Goal: Information Seeking & Learning: Learn about a topic

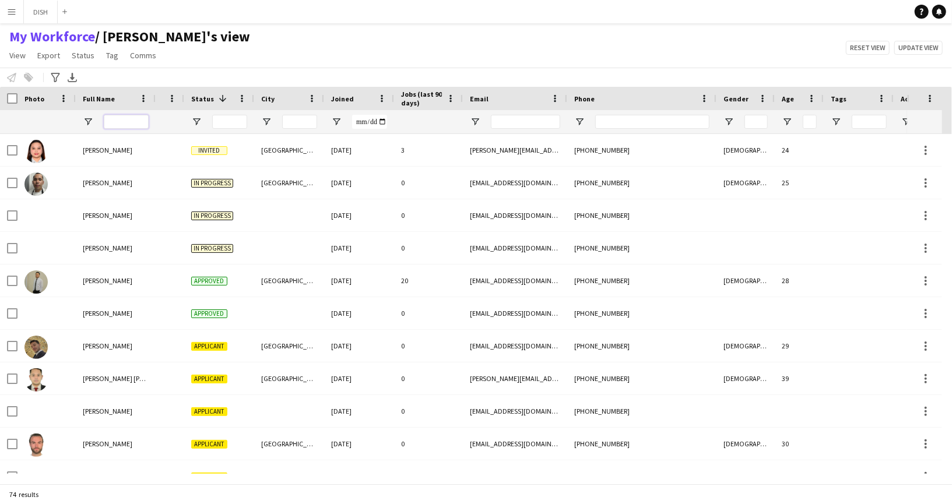
click at [114, 123] on input "Full Name Filter Input" at bounding box center [126, 122] width 45 height 14
type input "*"
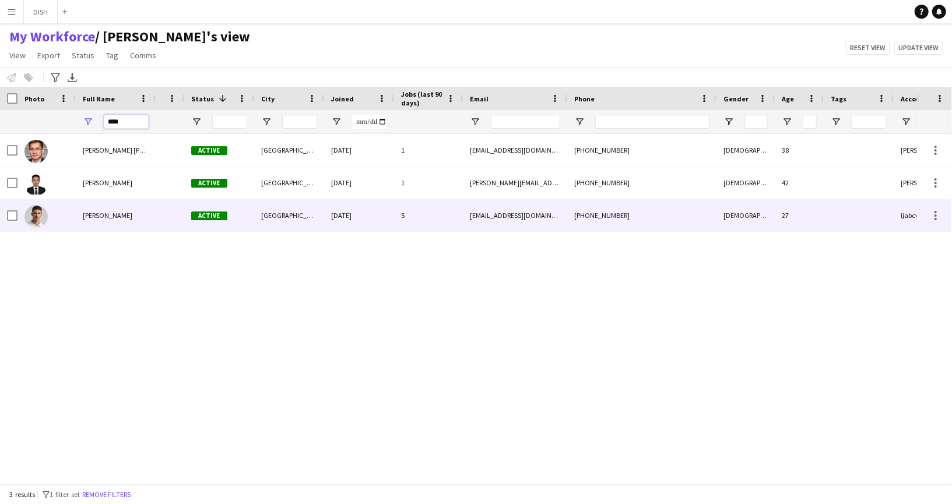
type input "****"
click at [146, 218] on div "[PERSON_NAME]" at bounding box center [116, 215] width 80 height 32
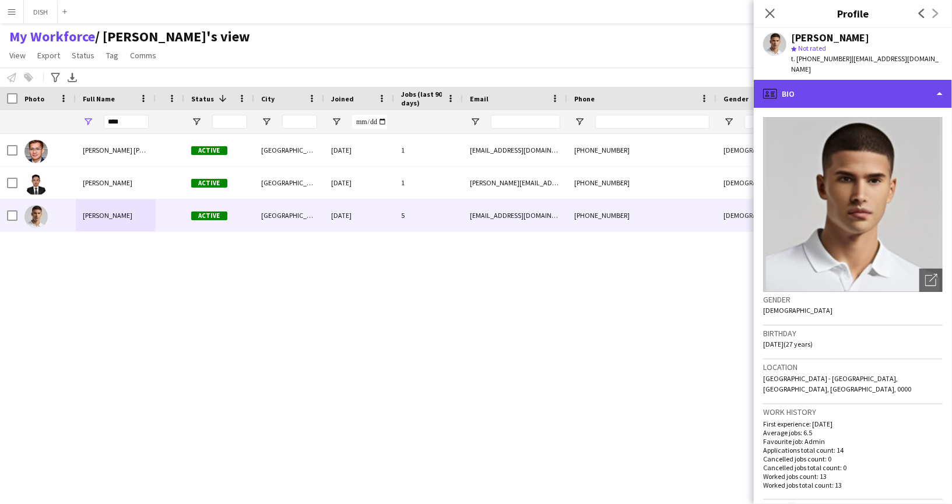
click at [829, 86] on div "profile Bio" at bounding box center [853, 94] width 198 height 28
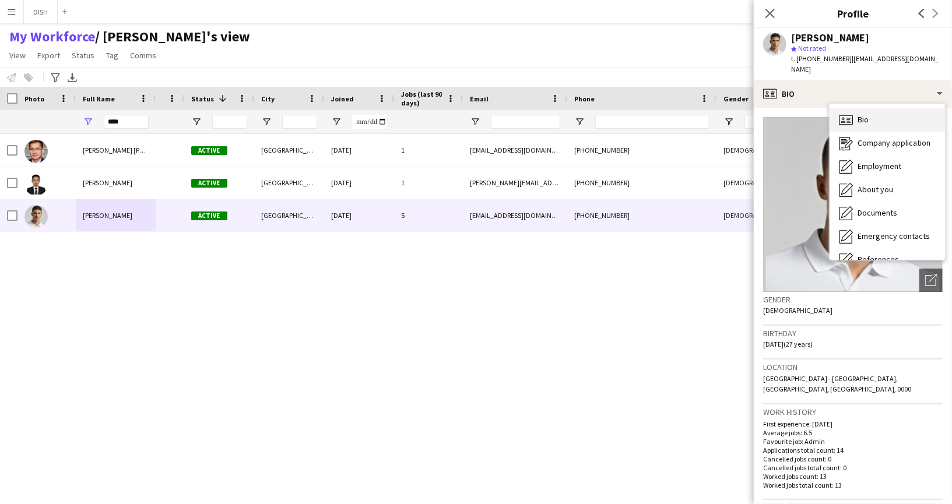
click at [868, 114] on span "Bio" at bounding box center [863, 119] width 11 height 10
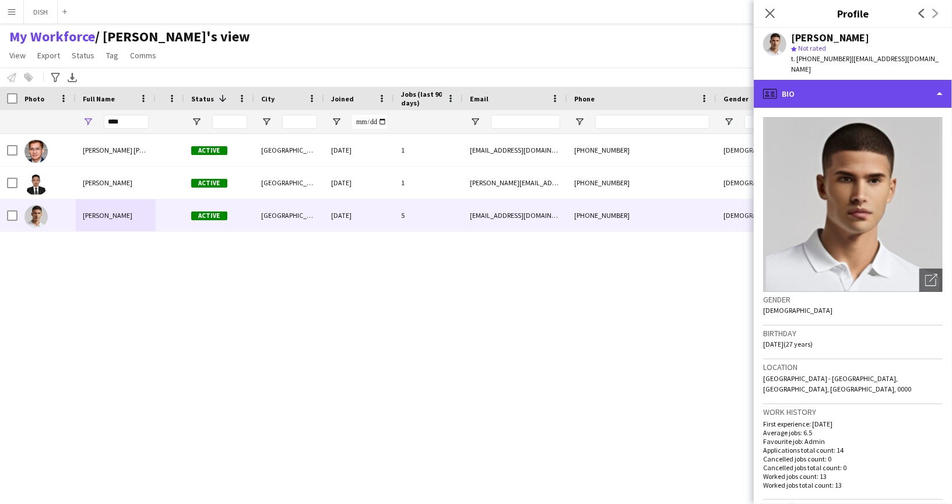
click at [857, 87] on div "profile Bio" at bounding box center [853, 94] width 198 height 28
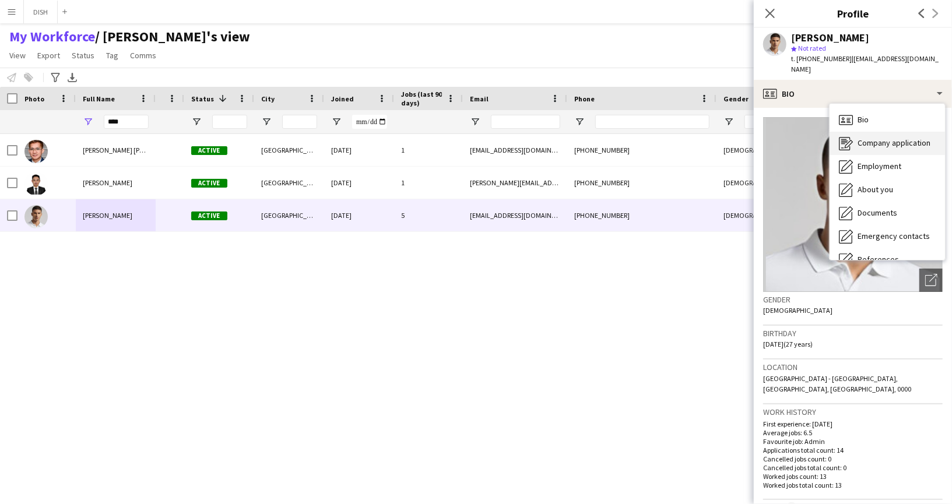
click at [887, 138] on span "Company application" at bounding box center [894, 143] width 73 height 10
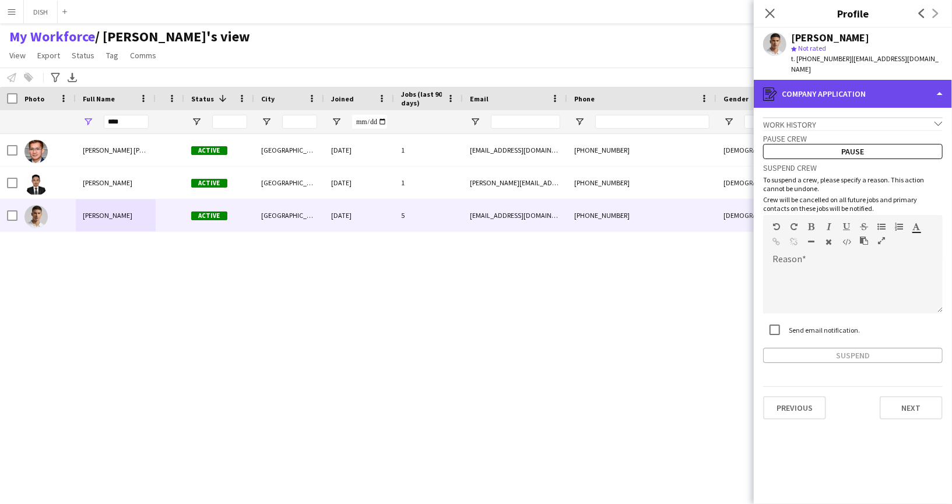
click at [853, 90] on div "register Company application" at bounding box center [853, 94] width 198 height 28
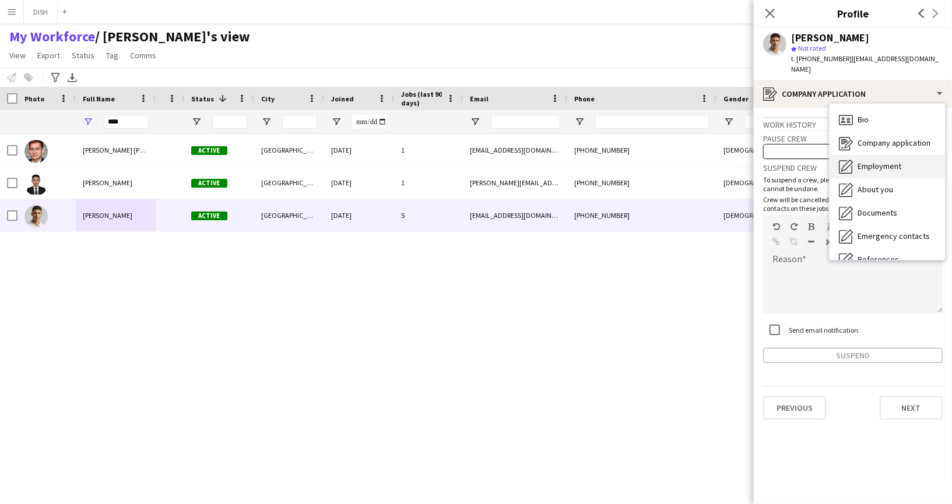
click at [893, 161] on span "Employment" at bounding box center [880, 166] width 44 height 10
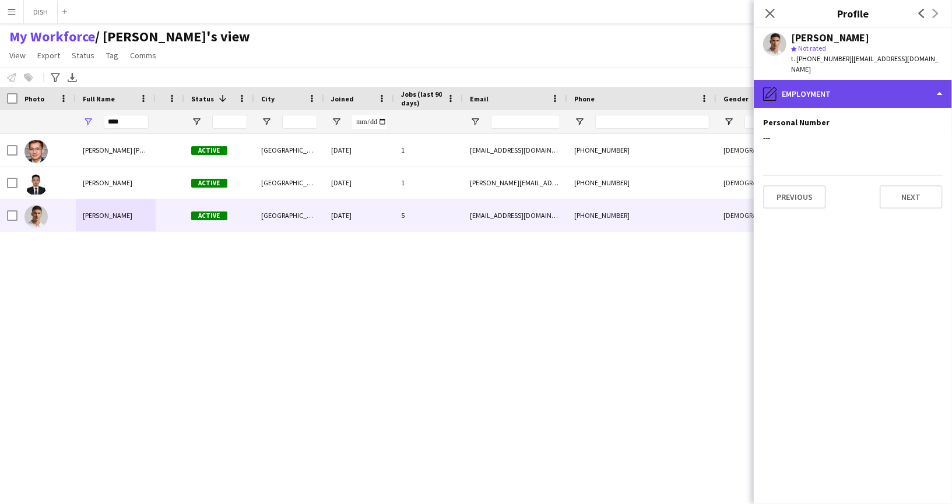
click at [850, 81] on div "pencil4 Employment" at bounding box center [853, 94] width 198 height 28
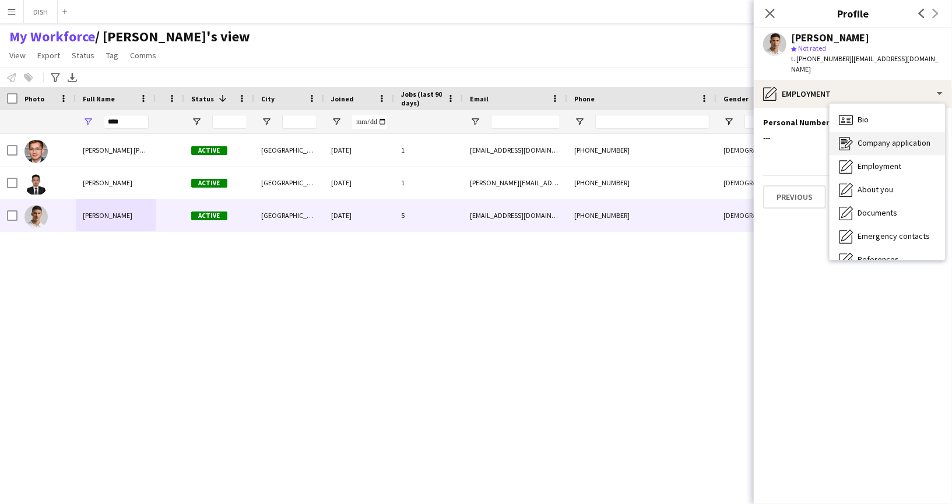
click at [893, 138] on span "Company application" at bounding box center [894, 143] width 73 height 10
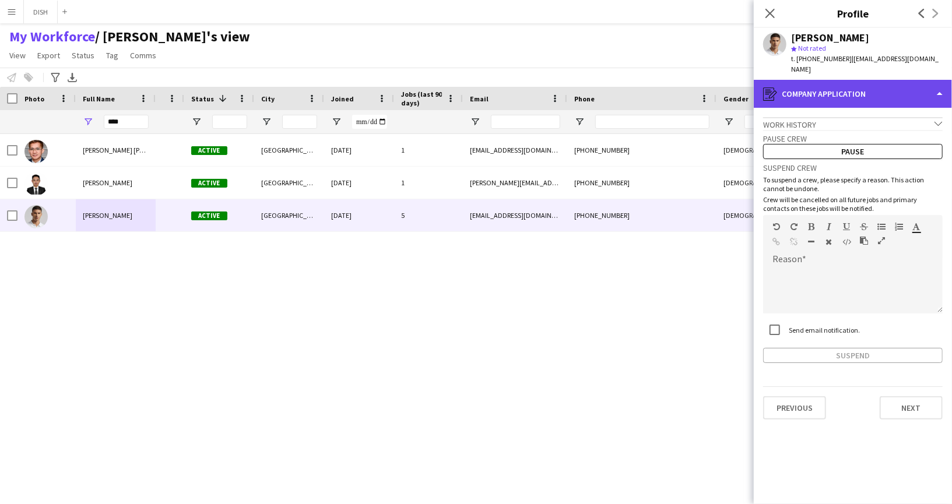
click at [853, 87] on div "register Company application" at bounding box center [853, 94] width 198 height 28
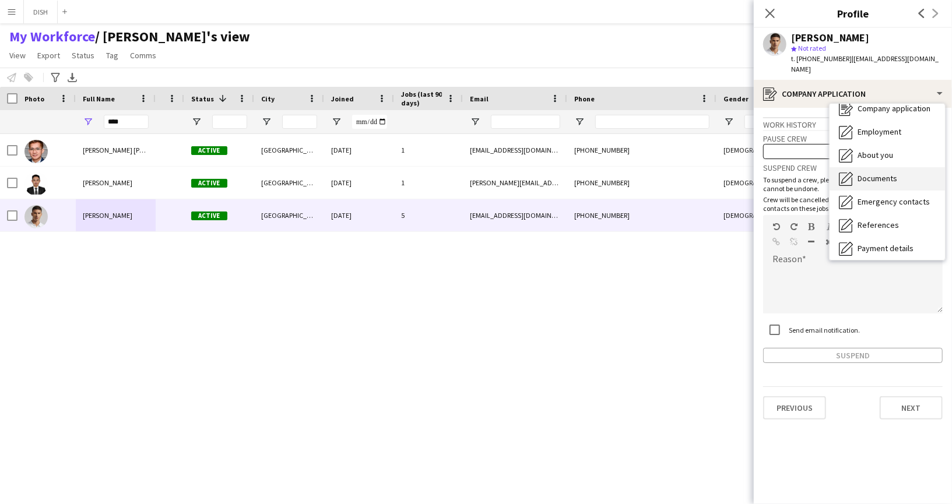
click at [896, 173] on span "Documents" at bounding box center [878, 178] width 40 height 10
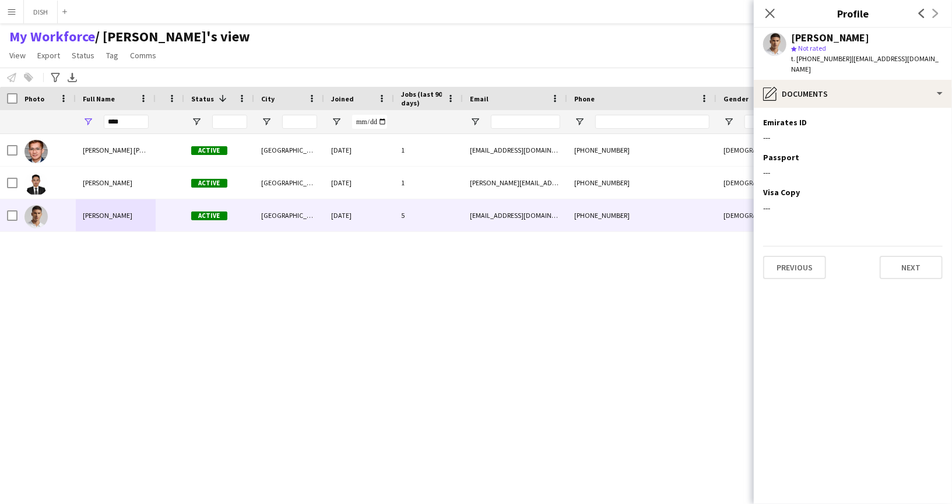
click at [776, 44] on app-user-avatar at bounding box center [774, 44] width 23 height 23
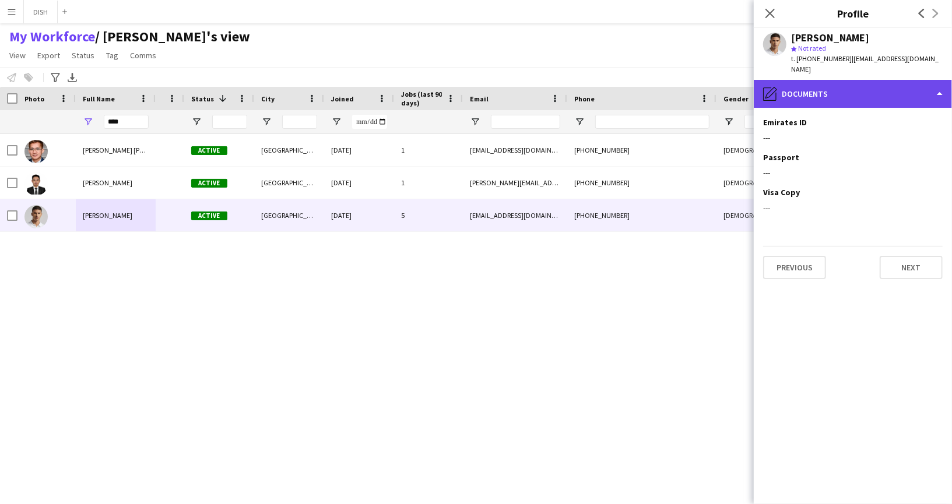
click at [815, 94] on div "pencil4 Documents" at bounding box center [853, 94] width 198 height 28
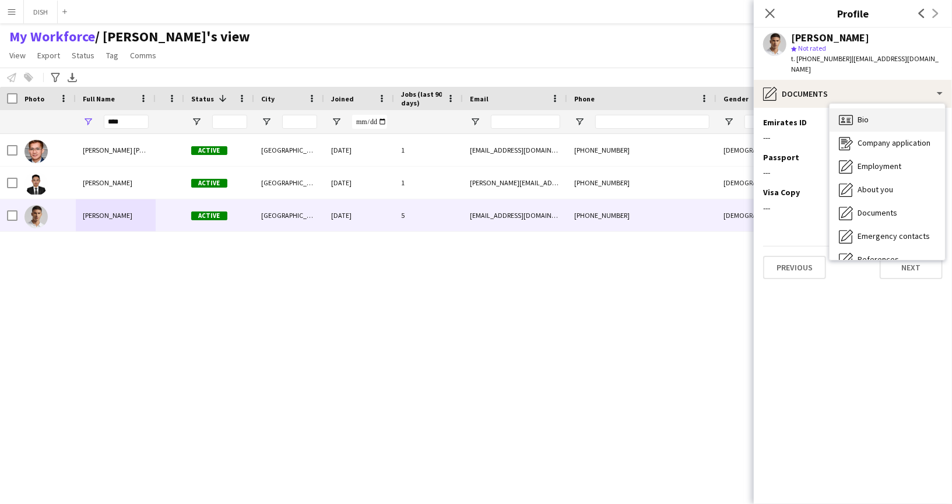
click at [879, 108] on div "Bio Bio" at bounding box center [887, 119] width 115 height 23
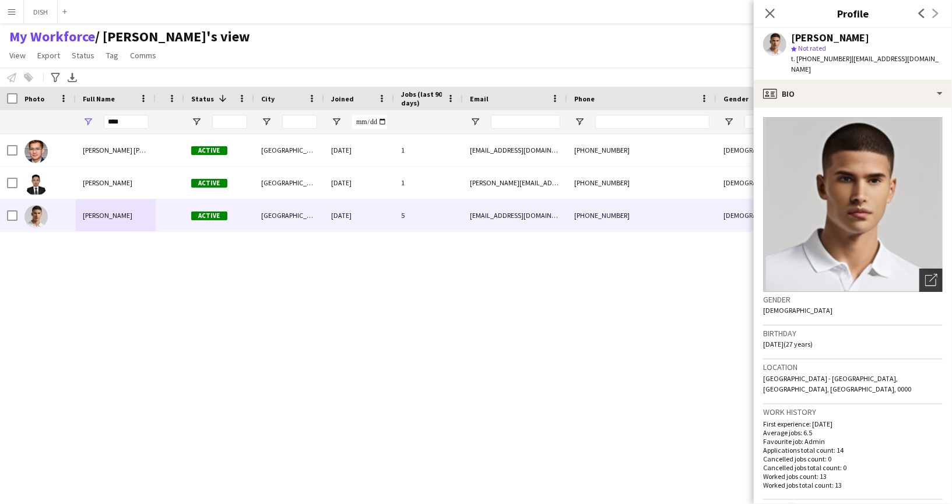
click at [921, 269] on div "Open photos pop-in" at bounding box center [931, 280] width 23 height 23
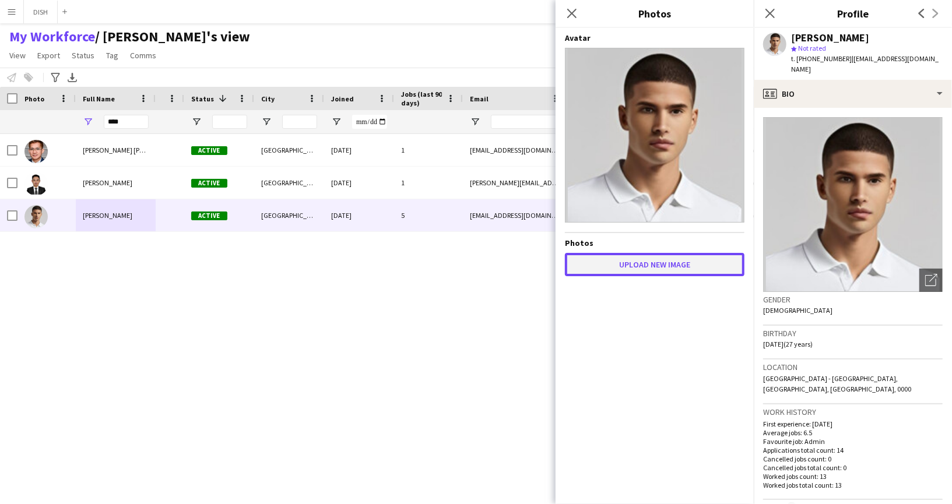
click at [666, 267] on button "Upload new image" at bounding box center [655, 264] width 180 height 23
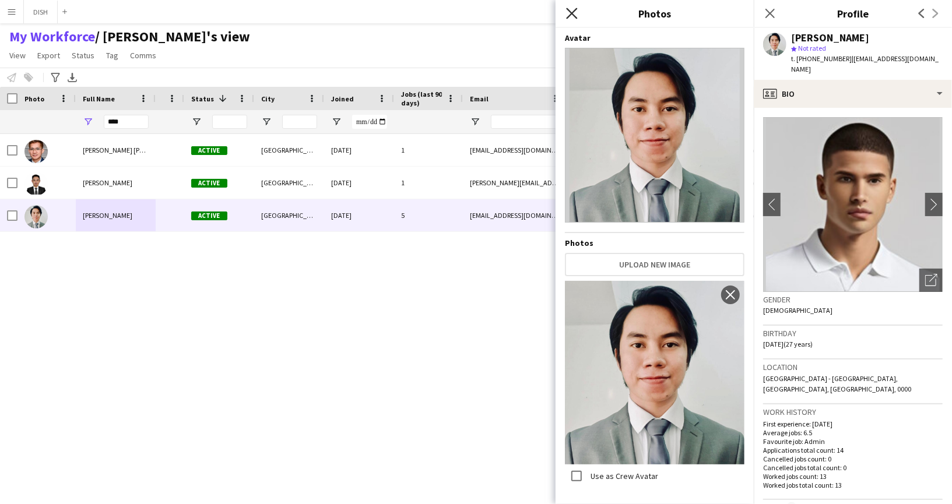
click at [569, 10] on icon at bounding box center [571, 13] width 11 height 11
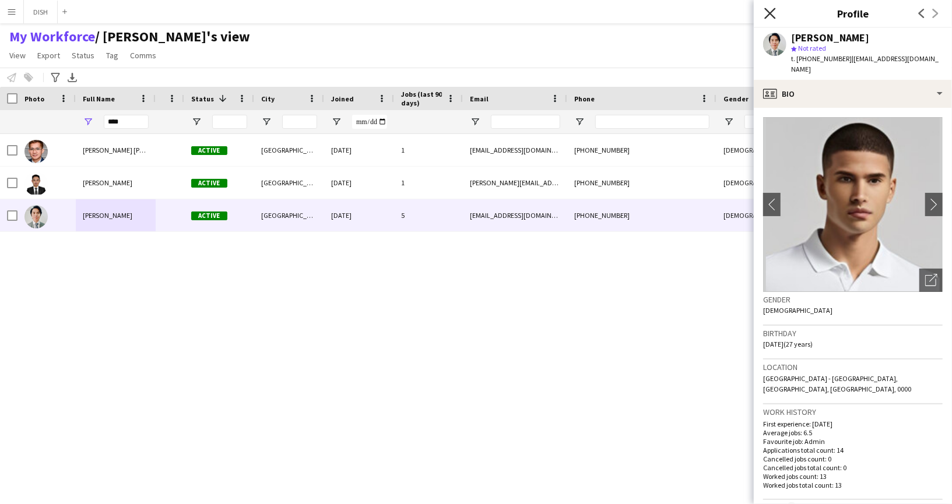
click at [774, 12] on icon "Close pop-in" at bounding box center [770, 13] width 11 height 11
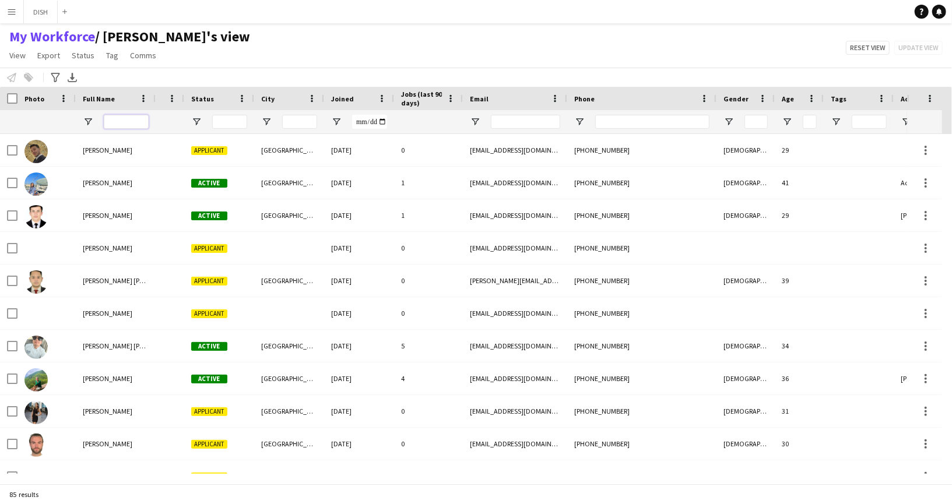
click at [120, 117] on input "Full Name Filter Input" at bounding box center [126, 122] width 45 height 14
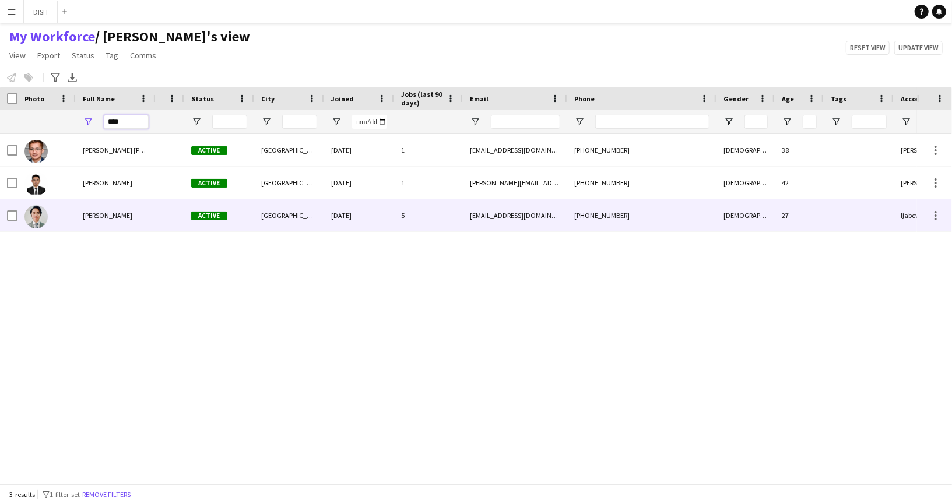
type input "****"
click at [113, 222] on div "[PERSON_NAME]" at bounding box center [116, 215] width 80 height 32
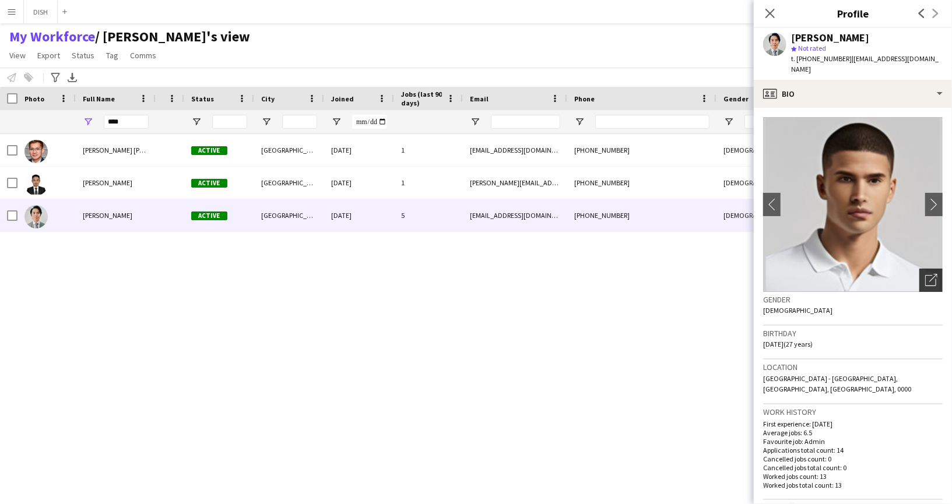
click at [925, 274] on icon "Open photos pop-in" at bounding box center [931, 280] width 12 height 12
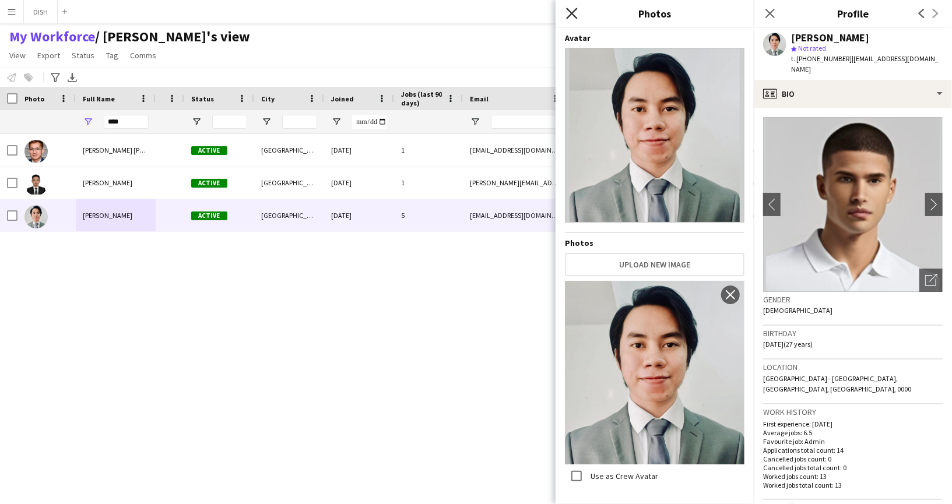
click at [574, 12] on icon at bounding box center [571, 13] width 11 height 11
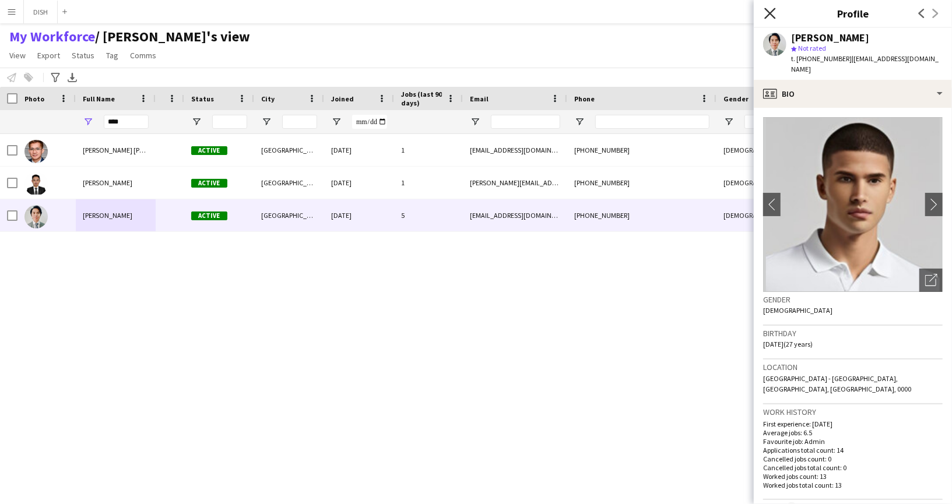
click at [772, 16] on icon "Close pop-in" at bounding box center [770, 13] width 11 height 11
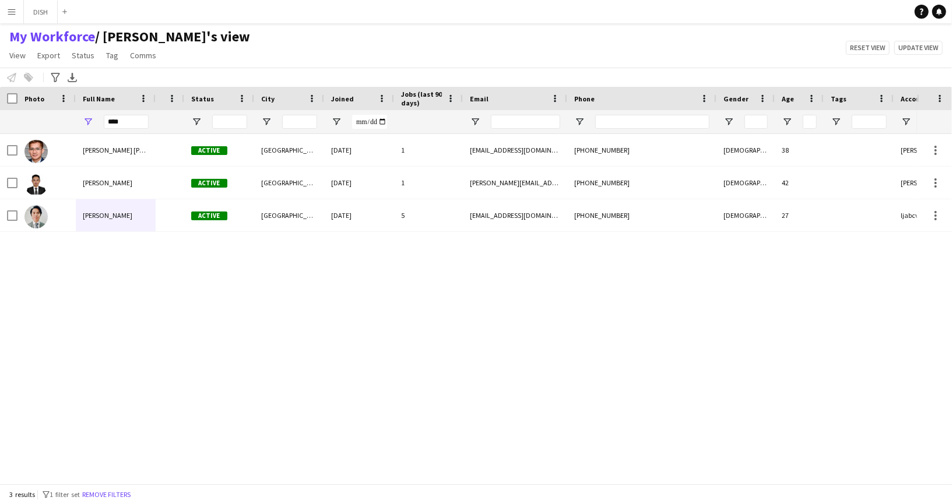
click at [534, 300] on div "eric john santos Active Dubai 11-08-2025 1 ejcsantos13@gmail.com +971567091513 …" at bounding box center [458, 304] width 917 height 340
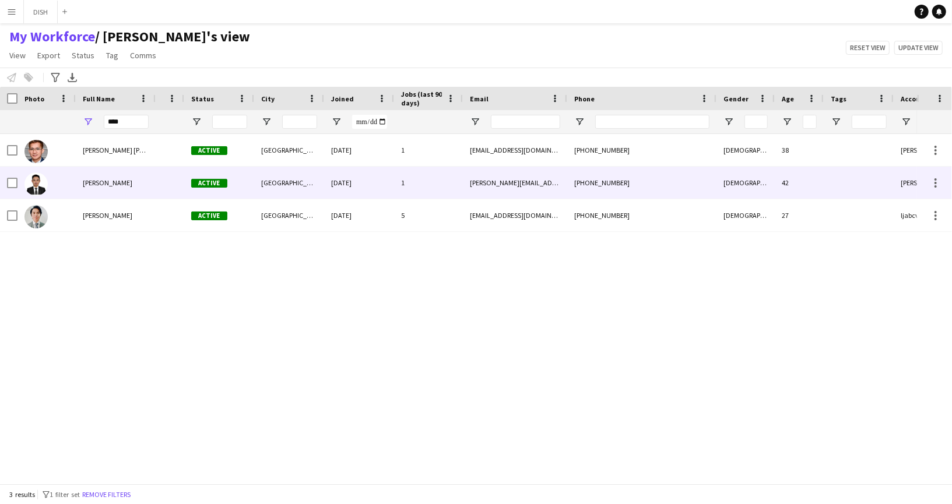
click at [86, 183] on span "[PERSON_NAME]" at bounding box center [108, 182] width 50 height 9
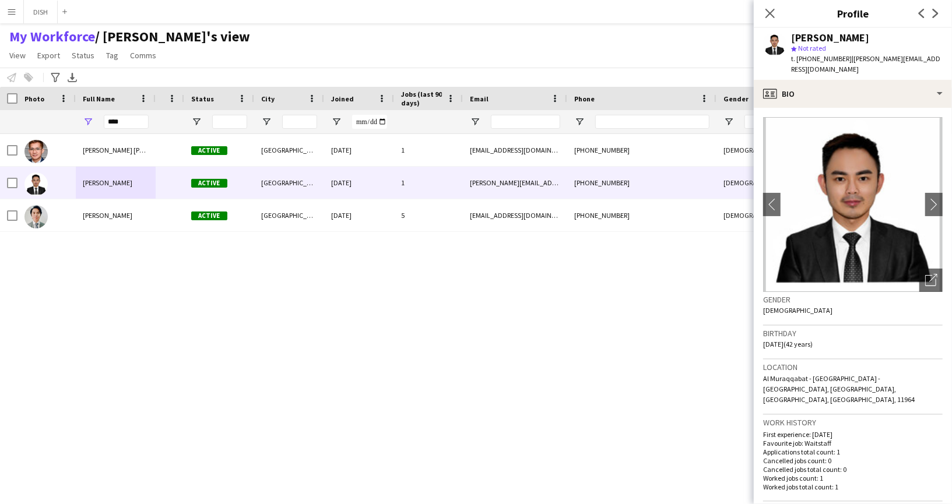
click at [310, 268] on div "eric john santos Active Dubai 11-08-2025 1 ejcsantos13@gmail.com +971567091513 …" at bounding box center [458, 304] width 917 height 340
click at [122, 122] on input "****" at bounding box center [126, 122] width 45 height 14
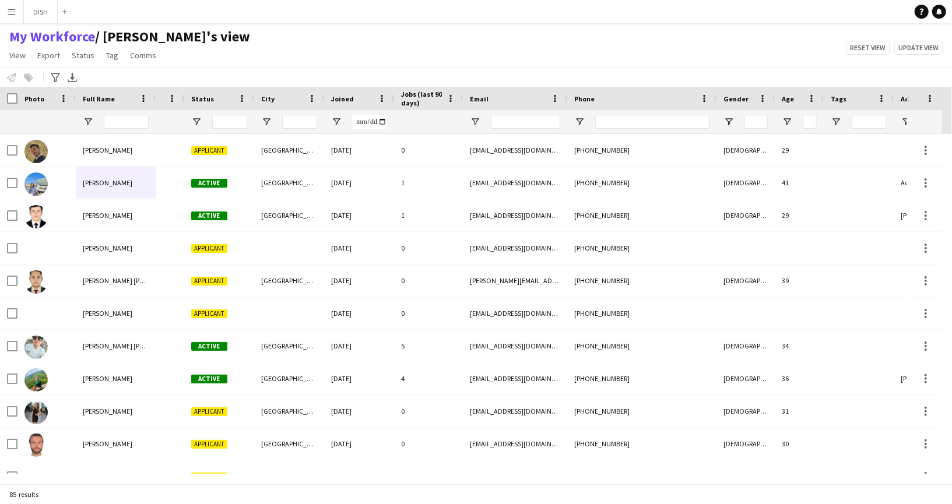
click at [211, 102] on span "Status" at bounding box center [202, 98] width 23 height 9
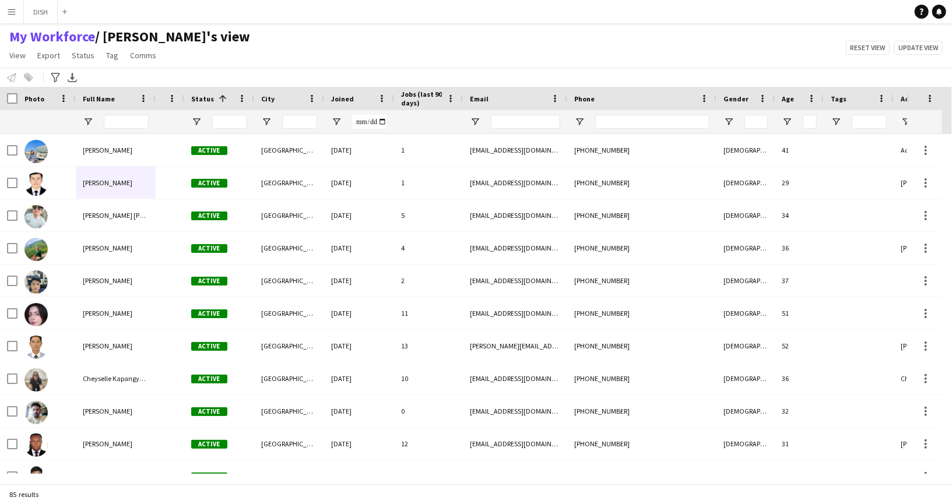
click at [210, 101] on span "Status" at bounding box center [202, 98] width 23 height 9
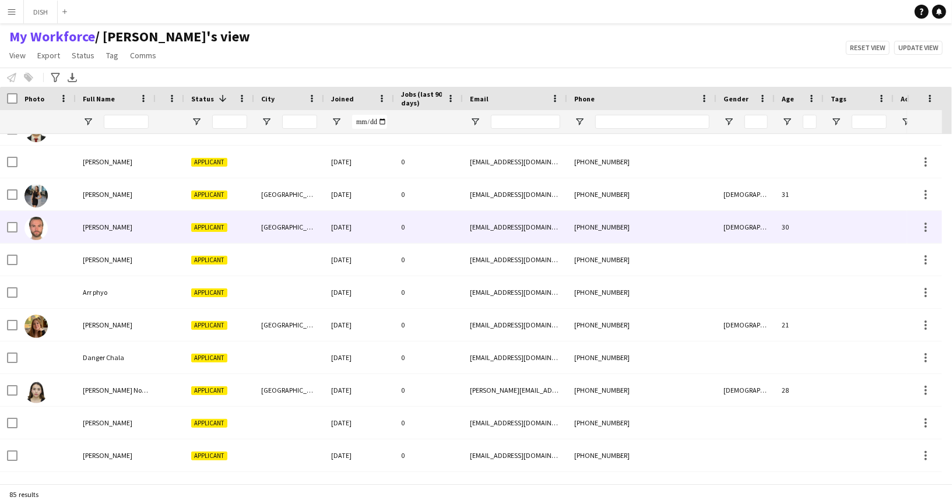
click at [143, 229] on div "[PERSON_NAME]" at bounding box center [116, 227] width 80 height 32
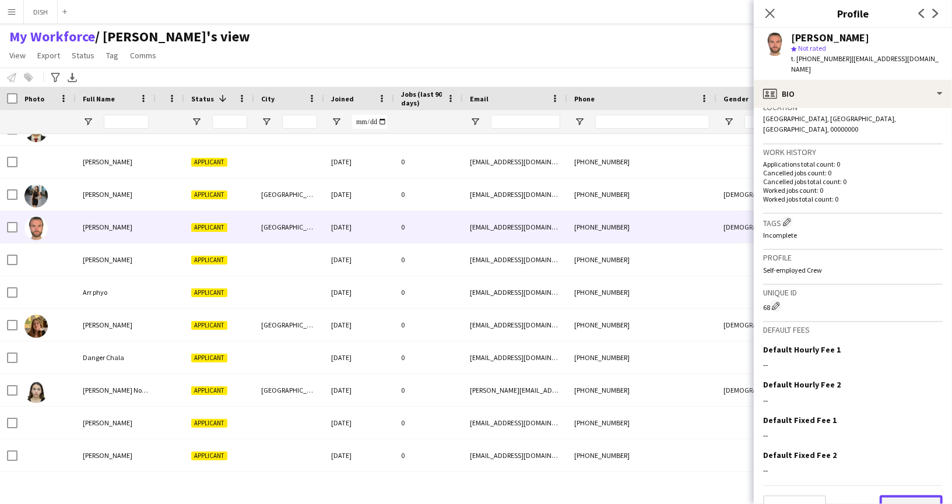
click at [908, 496] on button "Next" at bounding box center [911, 507] width 63 height 23
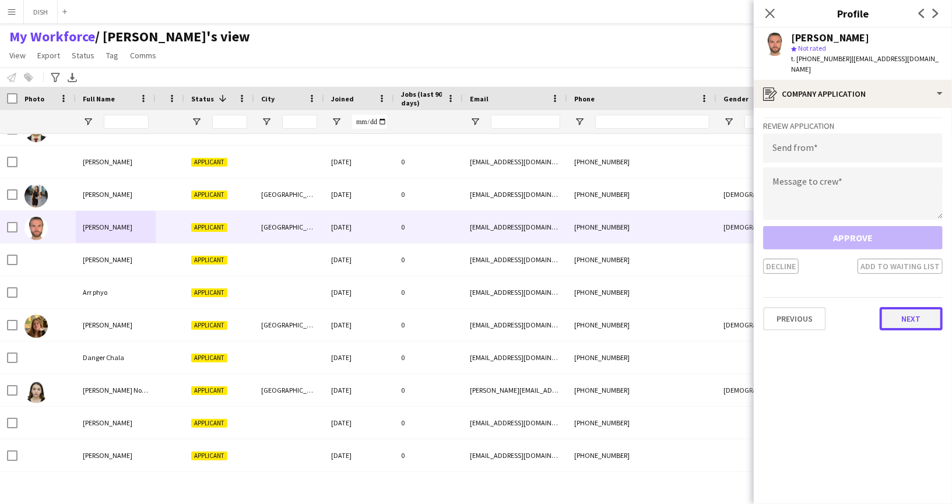
click at [900, 311] on button "Next" at bounding box center [911, 318] width 63 height 23
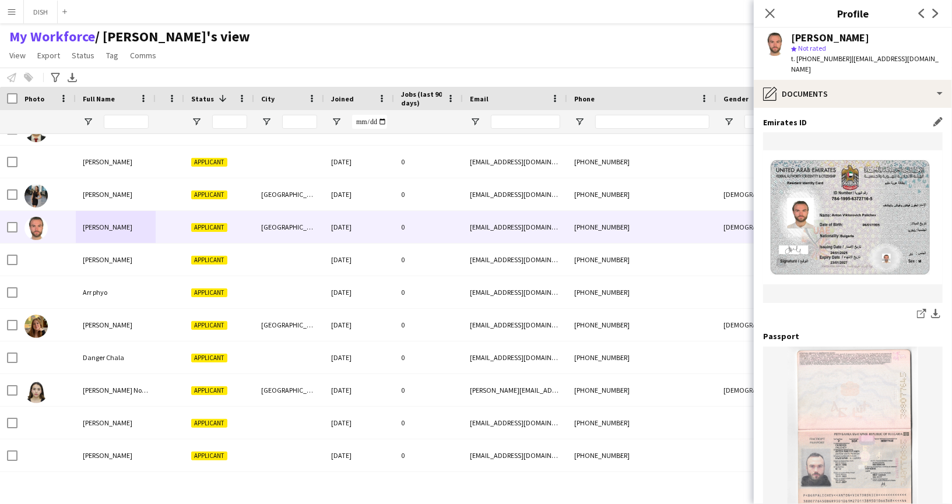
click at [825, 232] on img at bounding box center [853, 217] width 180 height 134
click at [931, 309] on app-icon "download-bottom" at bounding box center [935, 314] width 9 height 11
click at [762, 41] on div "Anton Palichev star Not rated t. +971525134339 | antonpal345345@gmail.com" at bounding box center [853, 54] width 198 height 52
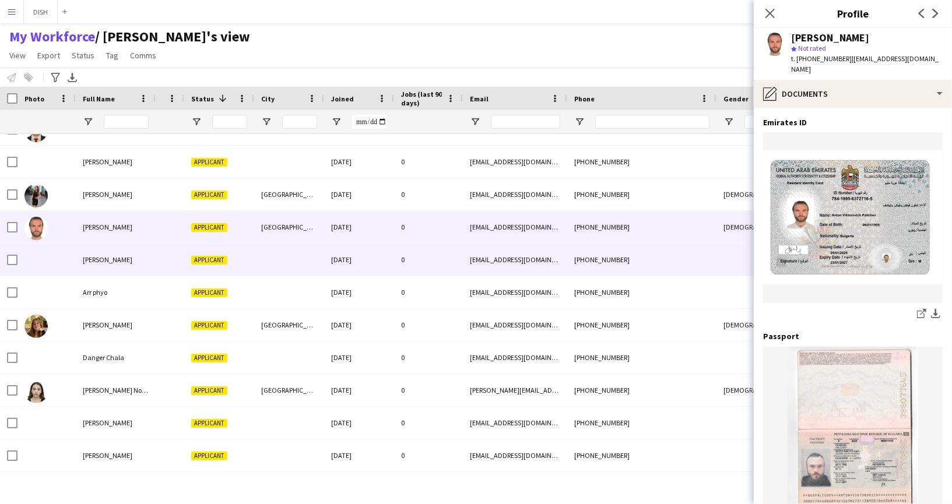
click at [128, 264] on div "[PERSON_NAME]" at bounding box center [116, 260] width 80 height 32
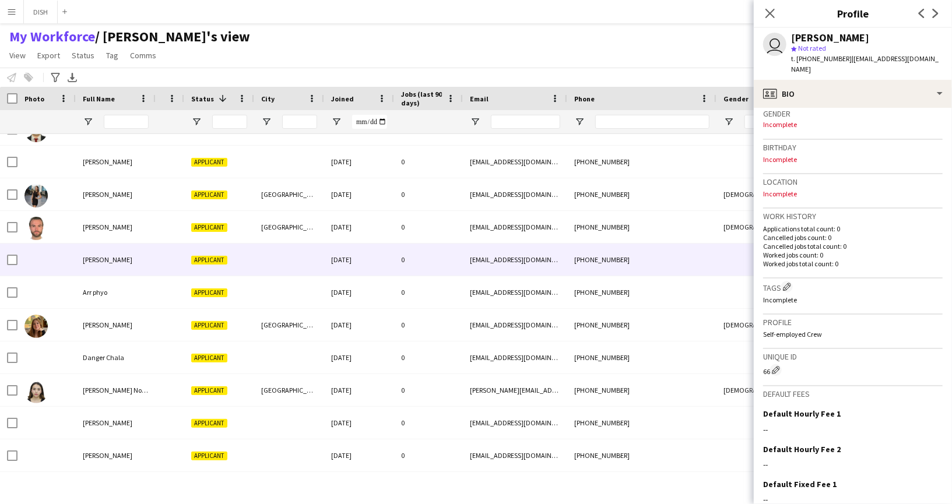
scroll to position [262, 0]
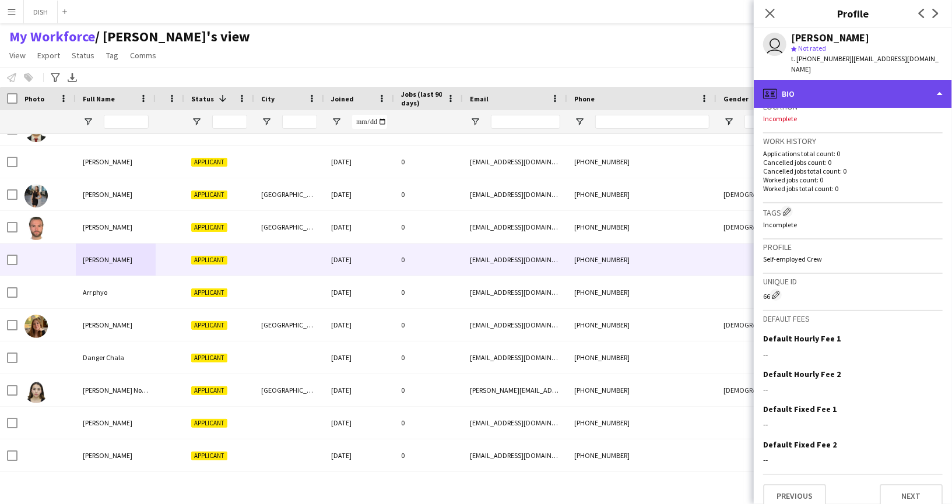
click at [802, 80] on div "profile Bio" at bounding box center [853, 94] width 198 height 28
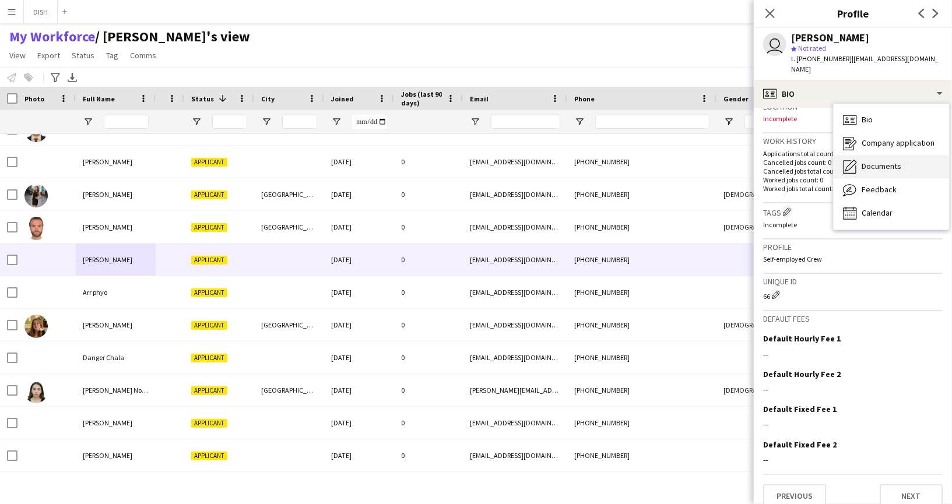
click at [872, 161] on span "Documents" at bounding box center [882, 166] width 40 height 10
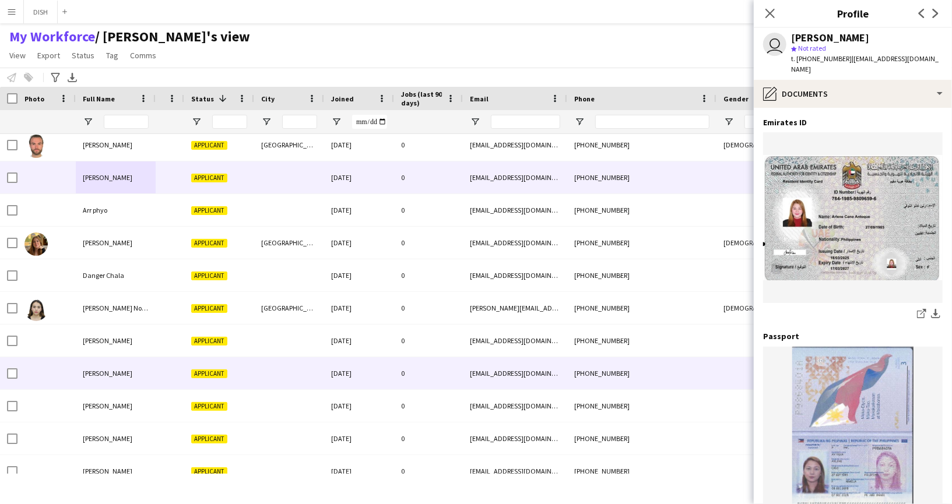
scroll to position [334, 0]
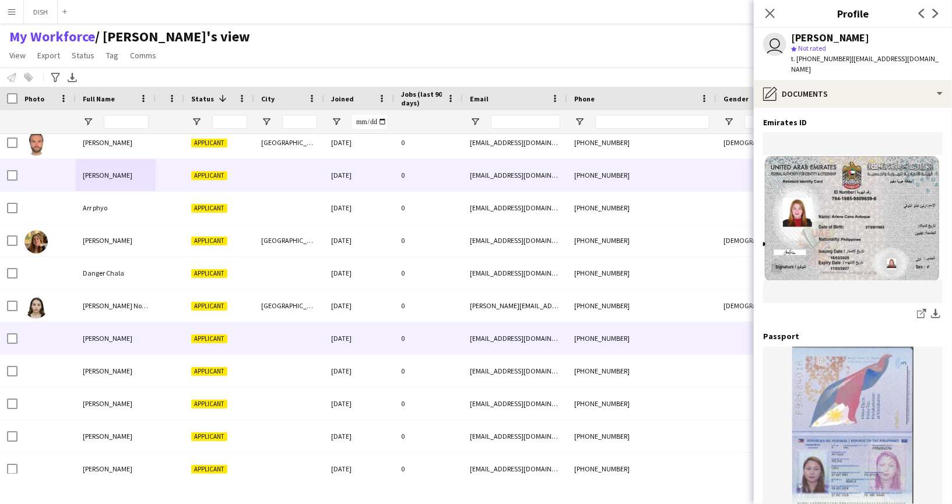
click at [133, 346] on div "[PERSON_NAME]" at bounding box center [116, 338] width 80 height 32
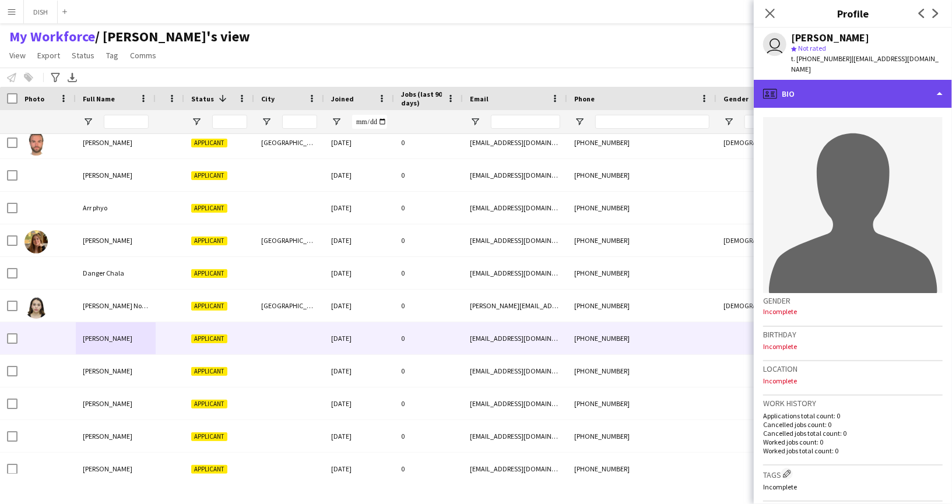
click at [820, 80] on div "profile Bio" at bounding box center [853, 94] width 198 height 28
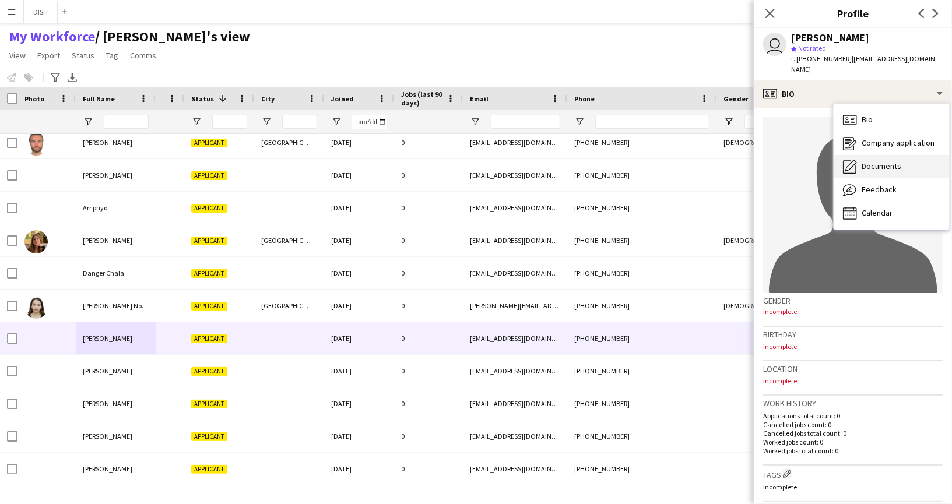
click at [863, 161] on span "Documents" at bounding box center [882, 166] width 40 height 10
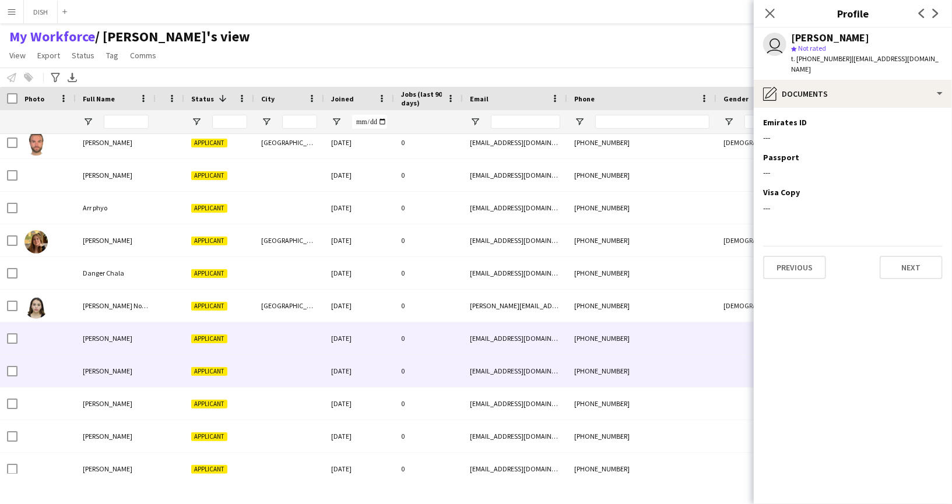
click at [163, 371] on div at bounding box center [170, 371] width 29 height 32
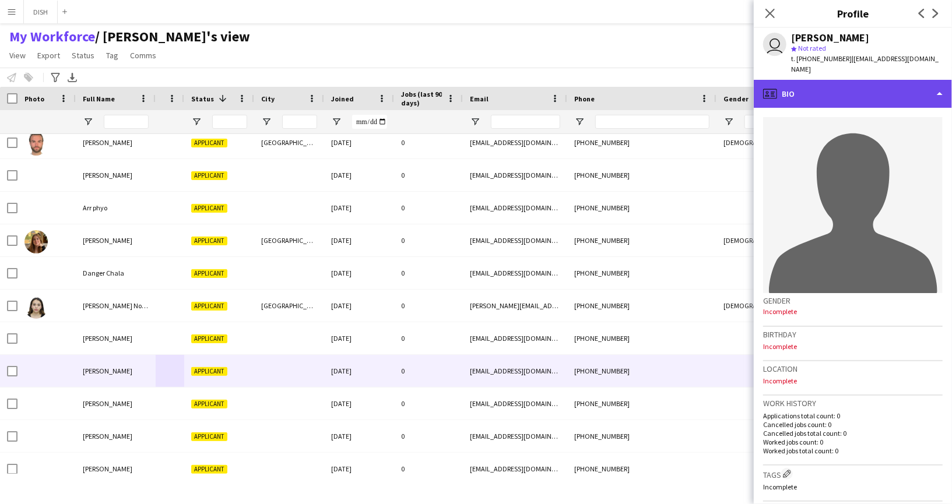
click at [797, 80] on div "profile Bio" at bounding box center [853, 94] width 198 height 28
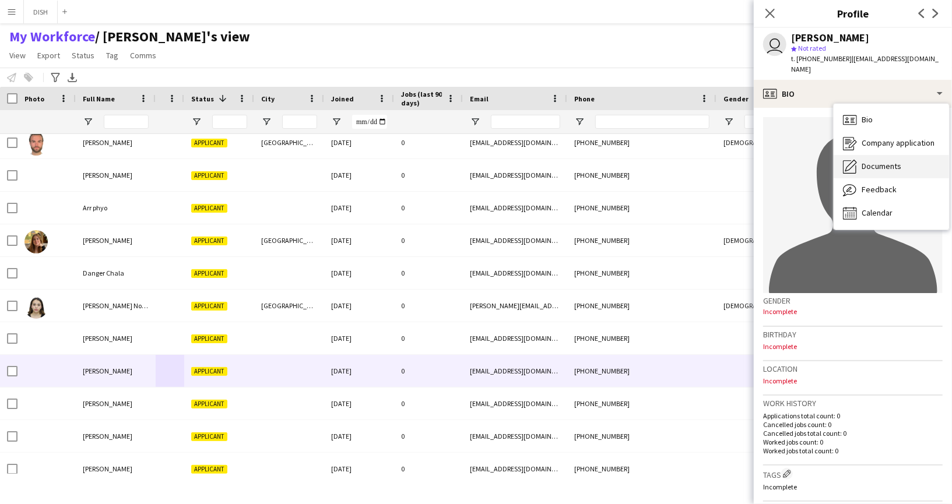
click at [881, 155] on div "Documents Documents" at bounding box center [891, 166] width 115 height 23
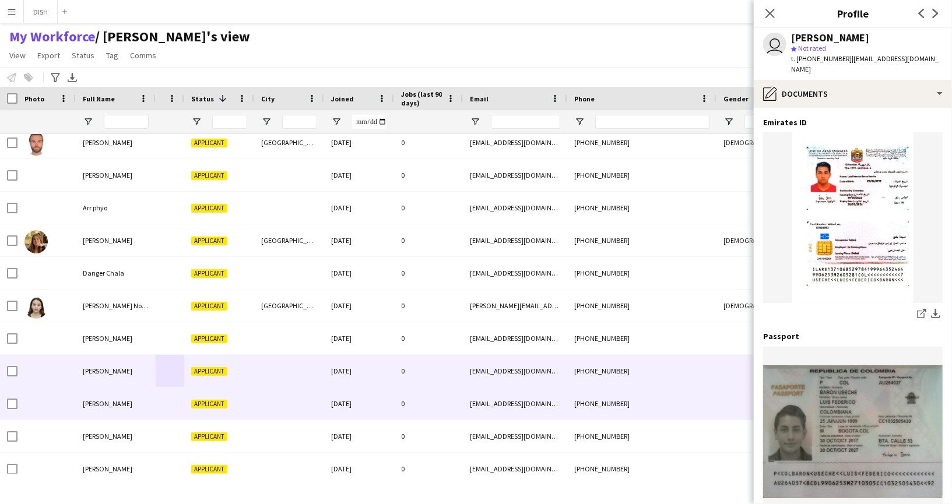
click at [143, 408] on div "[PERSON_NAME]" at bounding box center [116, 404] width 80 height 32
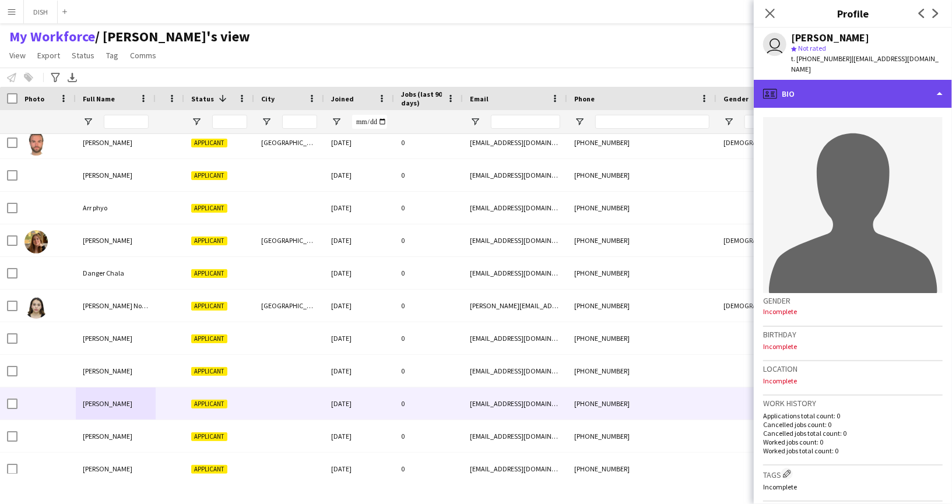
click at [895, 81] on div "profile Bio" at bounding box center [853, 94] width 198 height 28
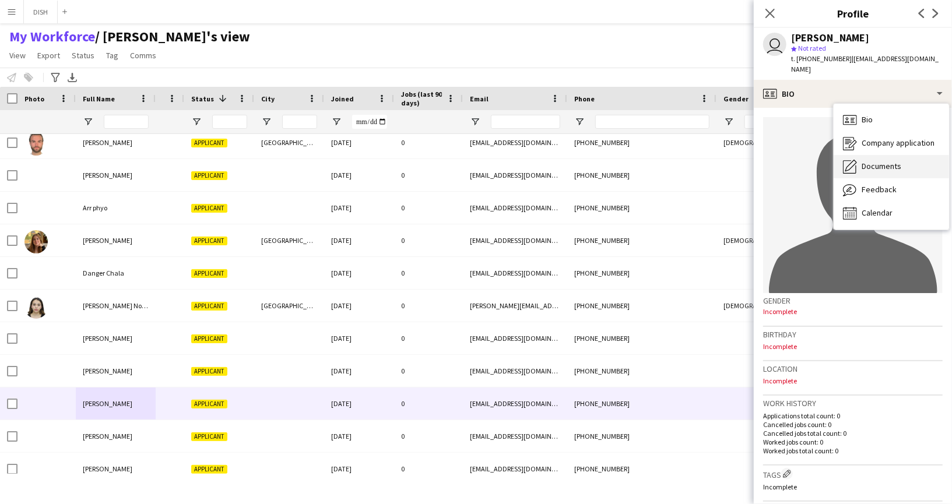
click at [902, 155] on div "Documents Documents" at bounding box center [891, 166] width 115 height 23
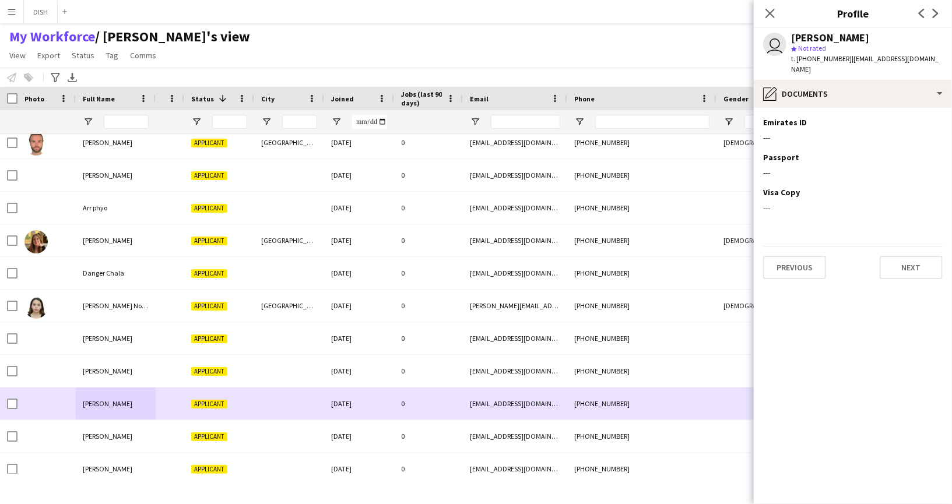
scroll to position [444, 0]
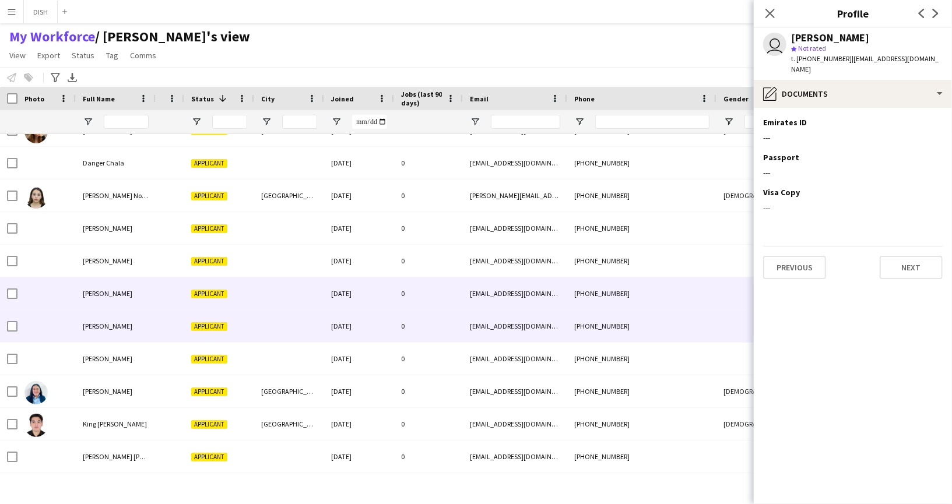
click at [122, 327] on div "[PERSON_NAME]" at bounding box center [116, 326] width 80 height 32
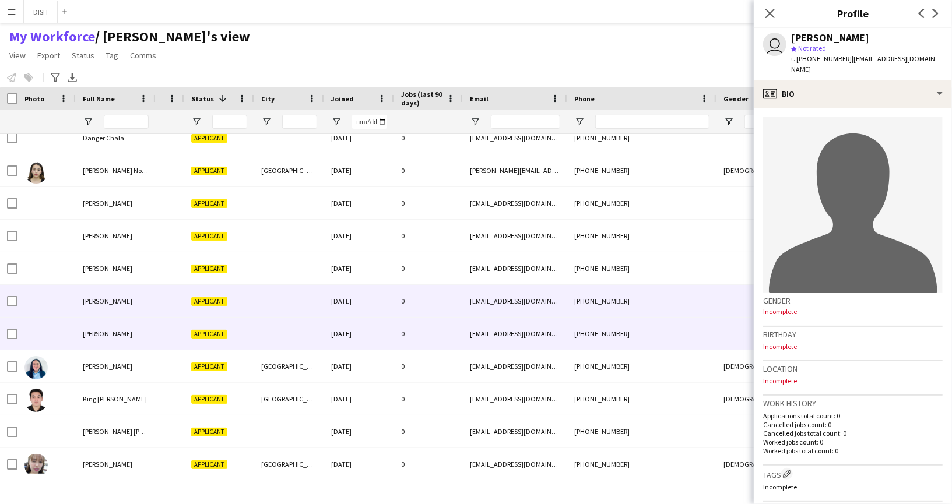
scroll to position [469, 0]
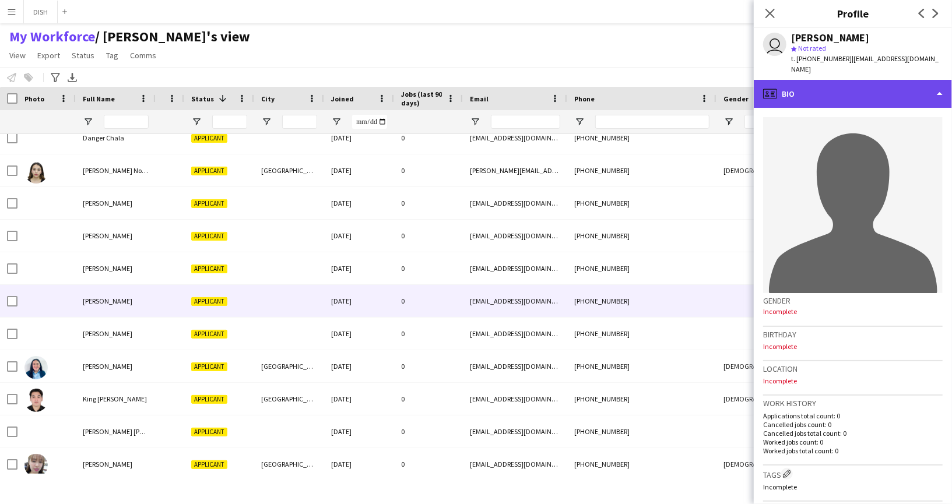
click at [821, 92] on div "profile Bio" at bounding box center [853, 94] width 198 height 28
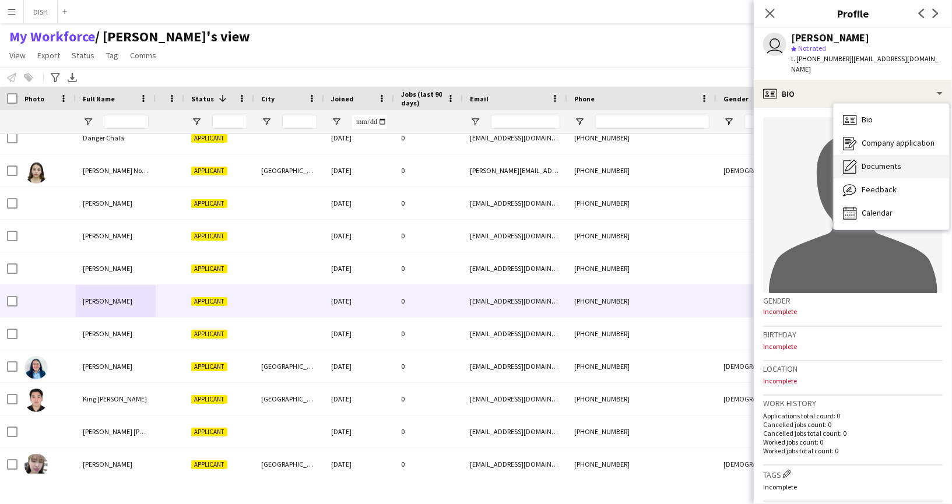
click at [895, 161] on span "Documents" at bounding box center [882, 166] width 40 height 10
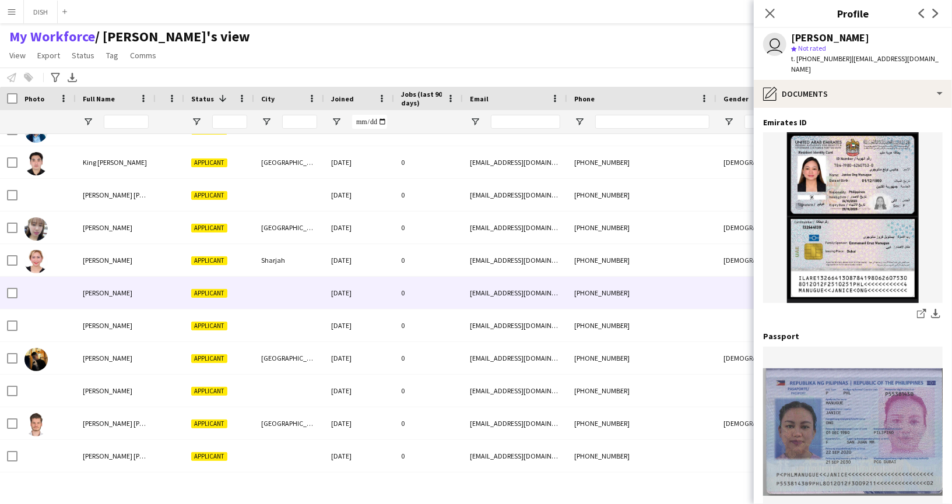
scroll to position [682, 0]
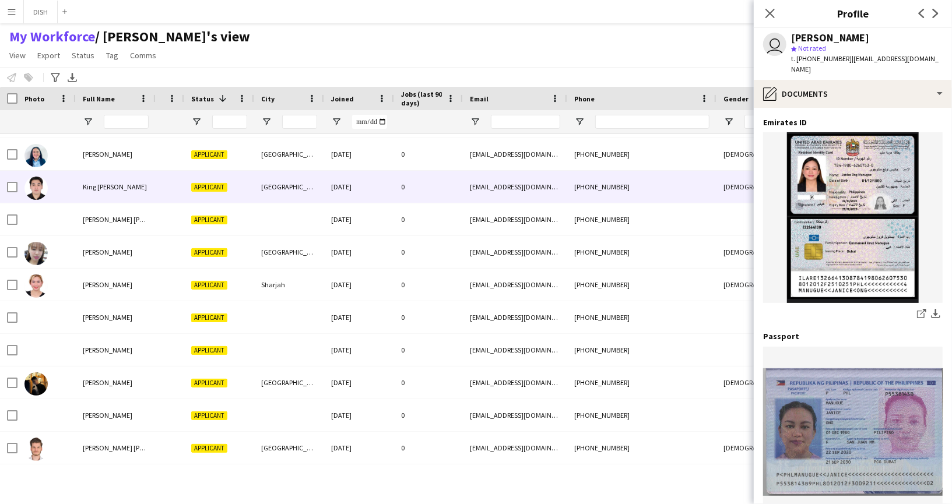
click at [134, 194] on div "King Bryant Mancenido" at bounding box center [116, 187] width 80 height 32
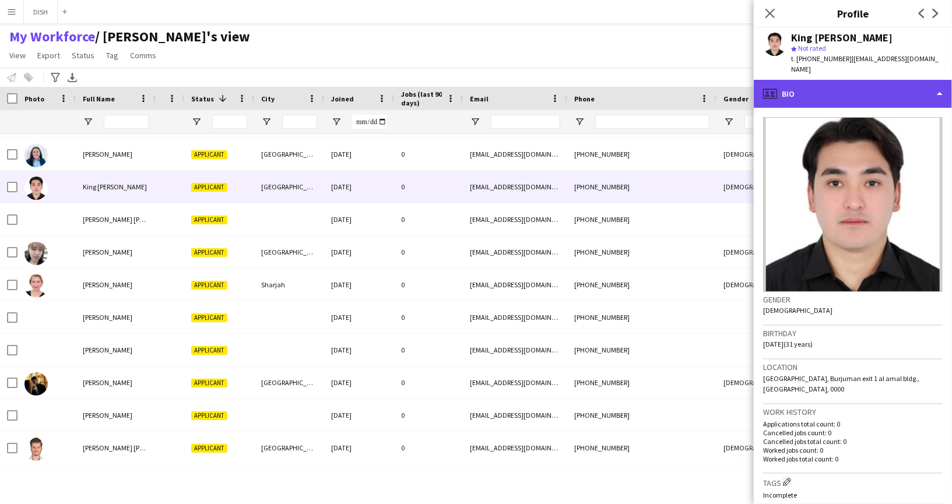
click at [851, 80] on div "profile Bio" at bounding box center [853, 94] width 198 height 28
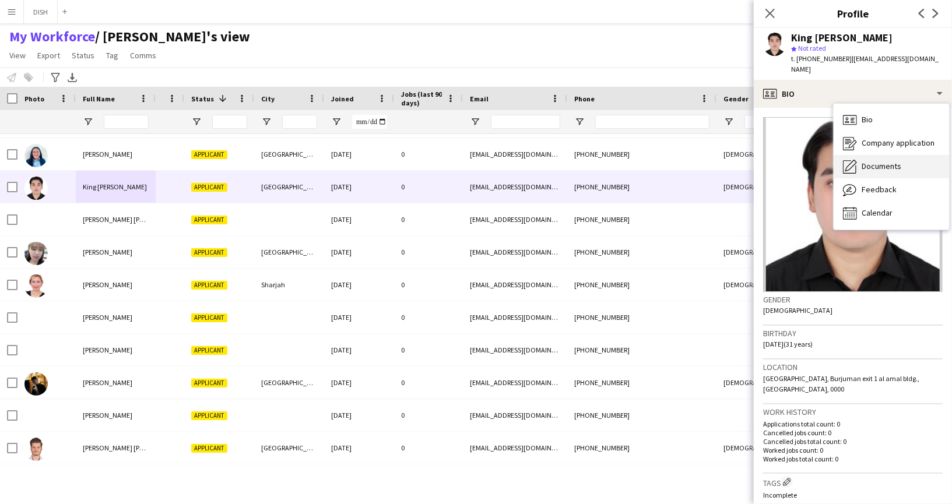
click at [895, 161] on span "Documents" at bounding box center [882, 166] width 40 height 10
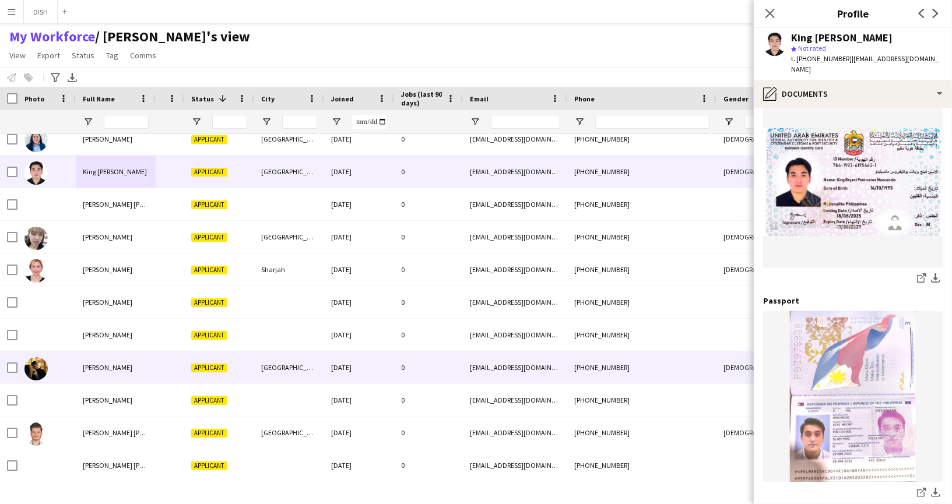
scroll to position [768, 0]
